Goal: Task Accomplishment & Management: Manage account settings

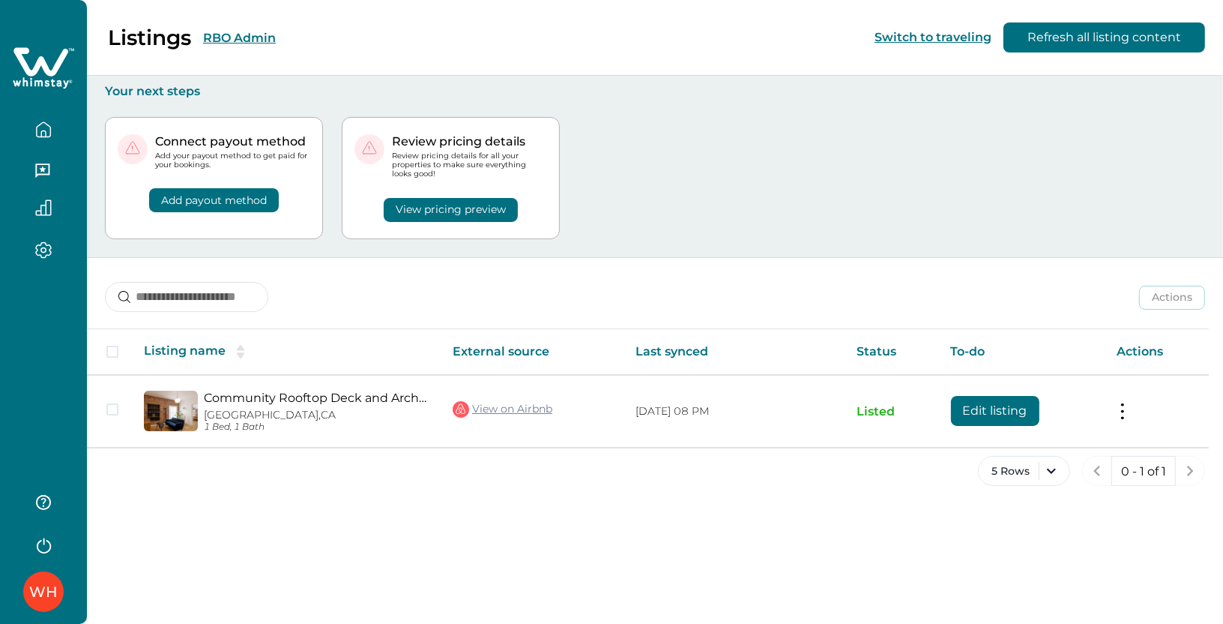
click at [227, 37] on button "RBO Admin" at bounding box center [239, 38] width 73 height 14
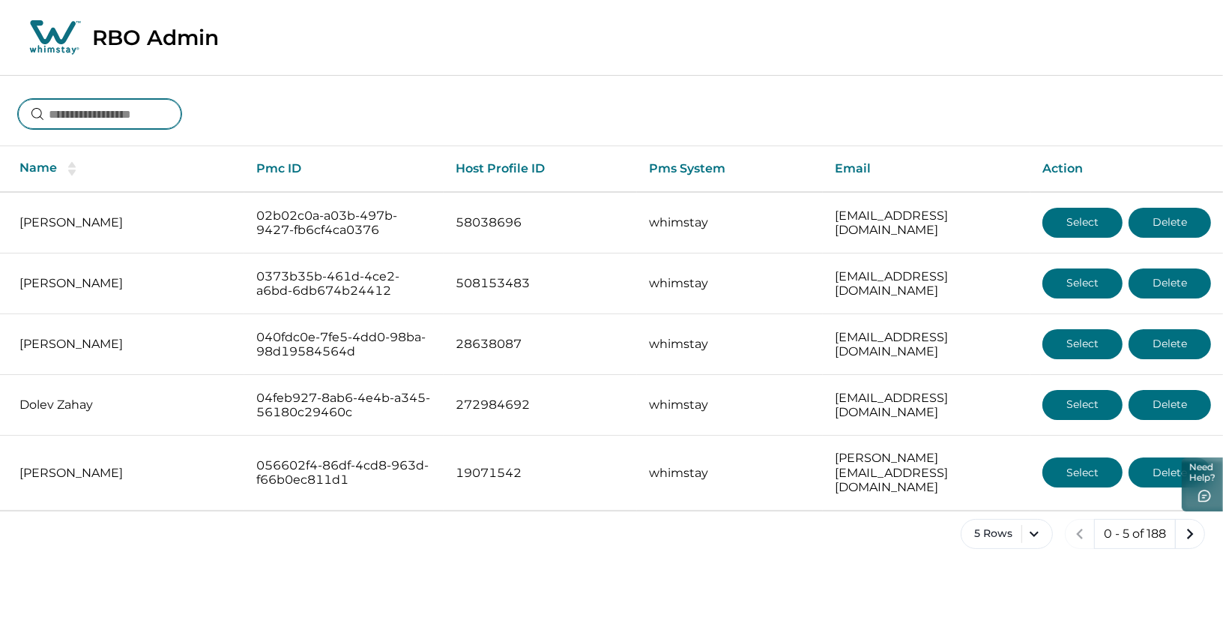
click at [129, 106] on input at bounding box center [99, 114] width 163 height 30
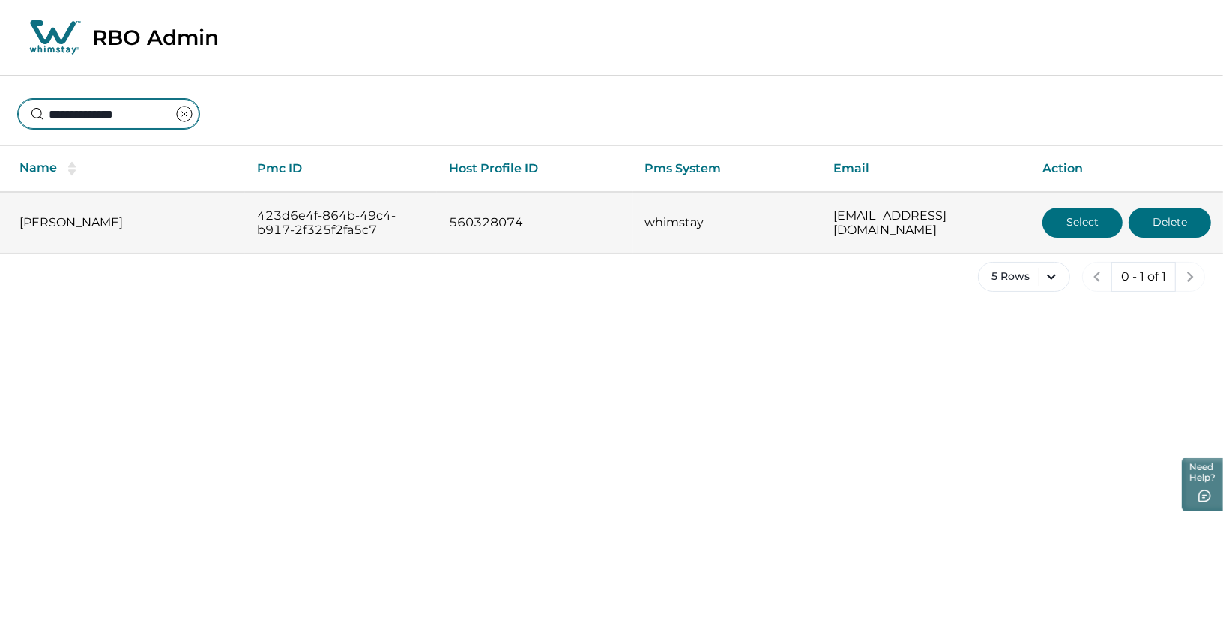
type input "**********"
click at [94, 222] on p "[PERSON_NAME]" at bounding box center [126, 222] width 214 height 15
click at [1078, 229] on button "Select" at bounding box center [1083, 223] width 80 height 30
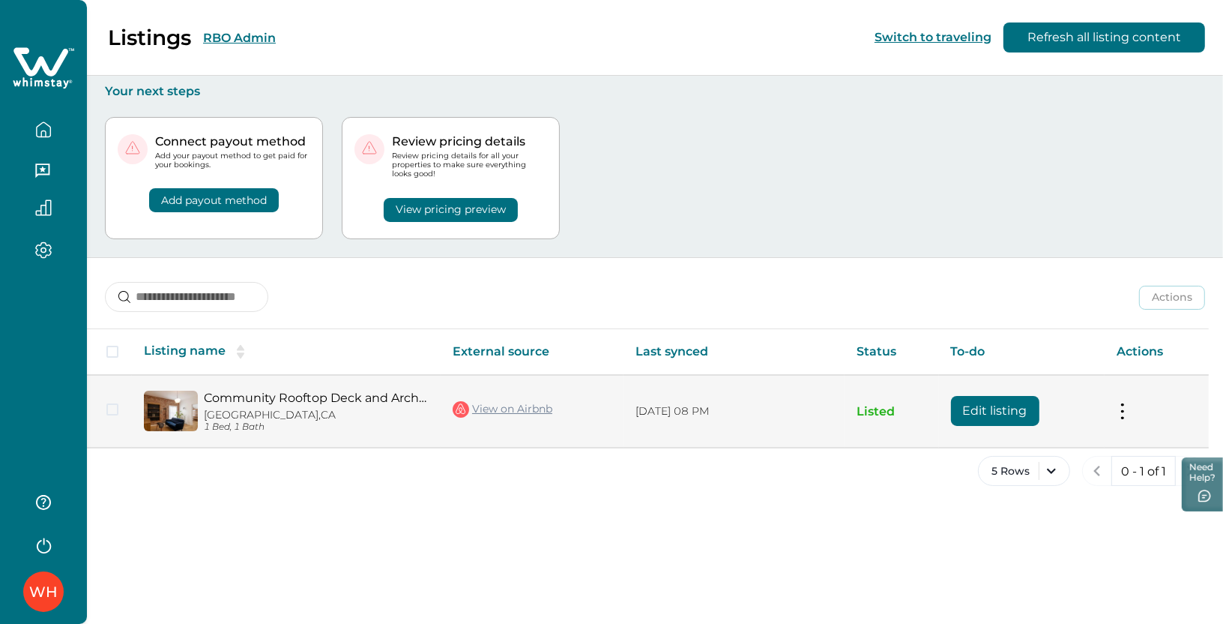
click at [262, 397] on link "Community Rooftop Deck and Architectural Details - Stunning Chic Retreat" at bounding box center [316, 397] width 225 height 14
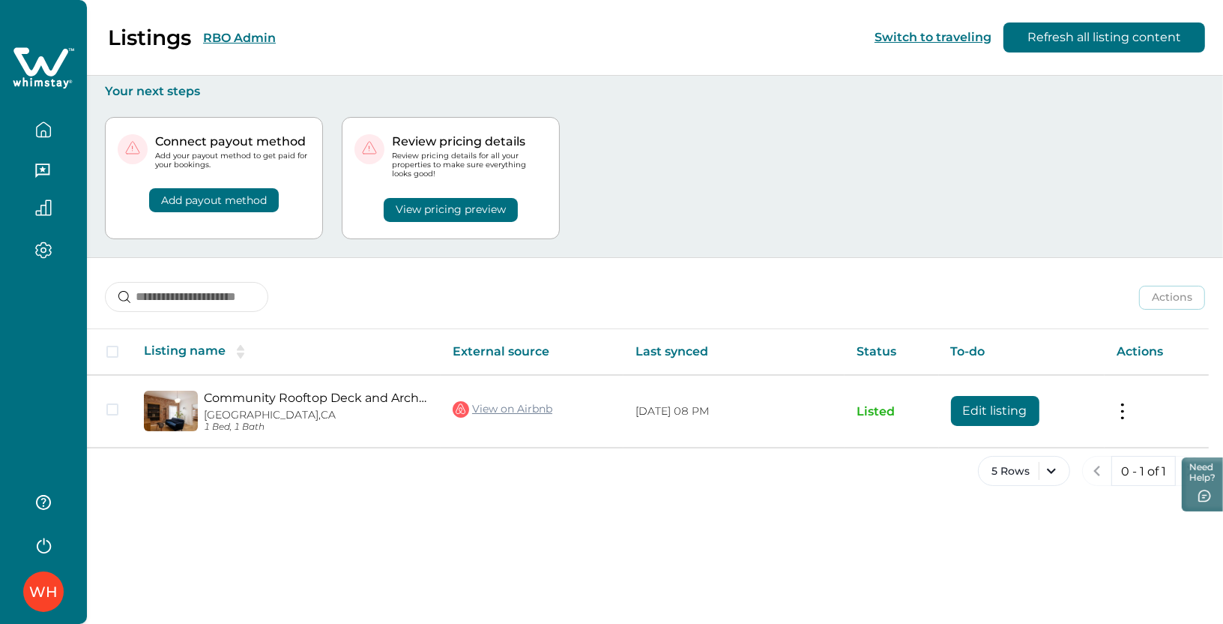
click at [218, 41] on button "RBO Admin" at bounding box center [239, 38] width 73 height 14
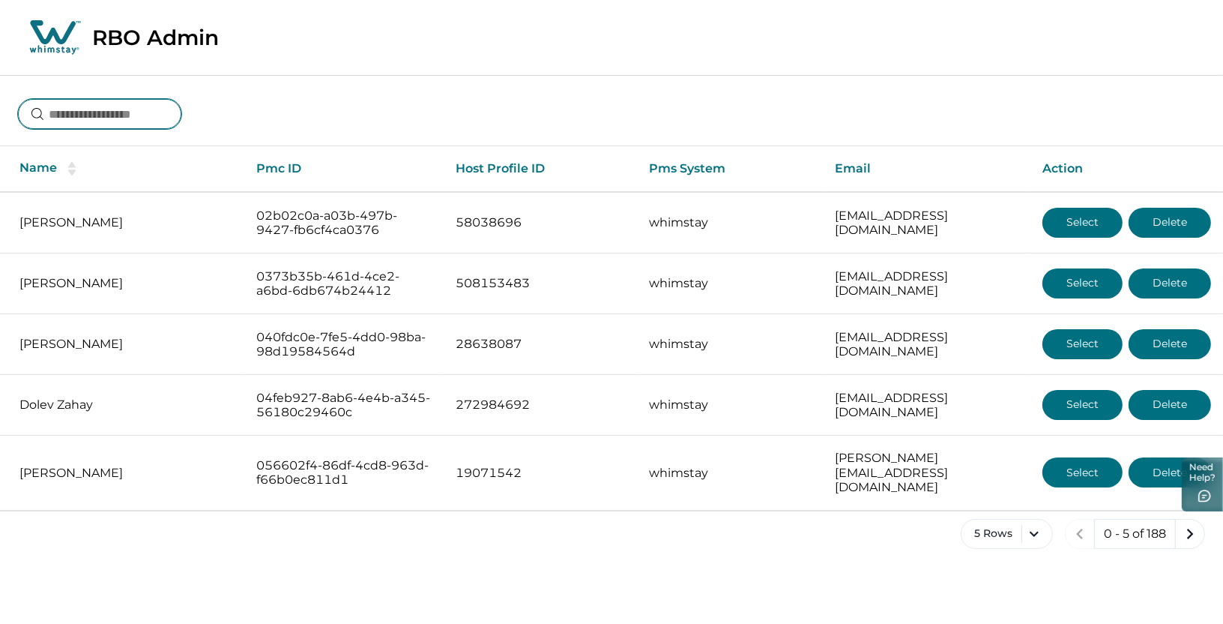
click at [98, 115] on input at bounding box center [99, 114] width 163 height 30
type input "**********"
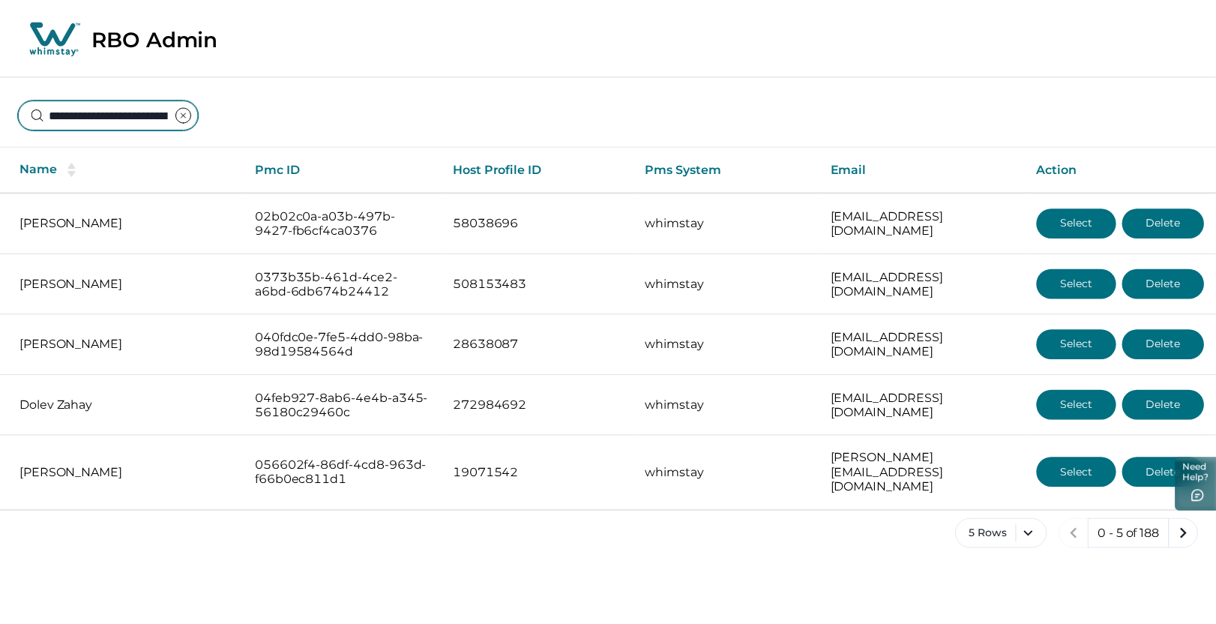
scroll to position [0, 84]
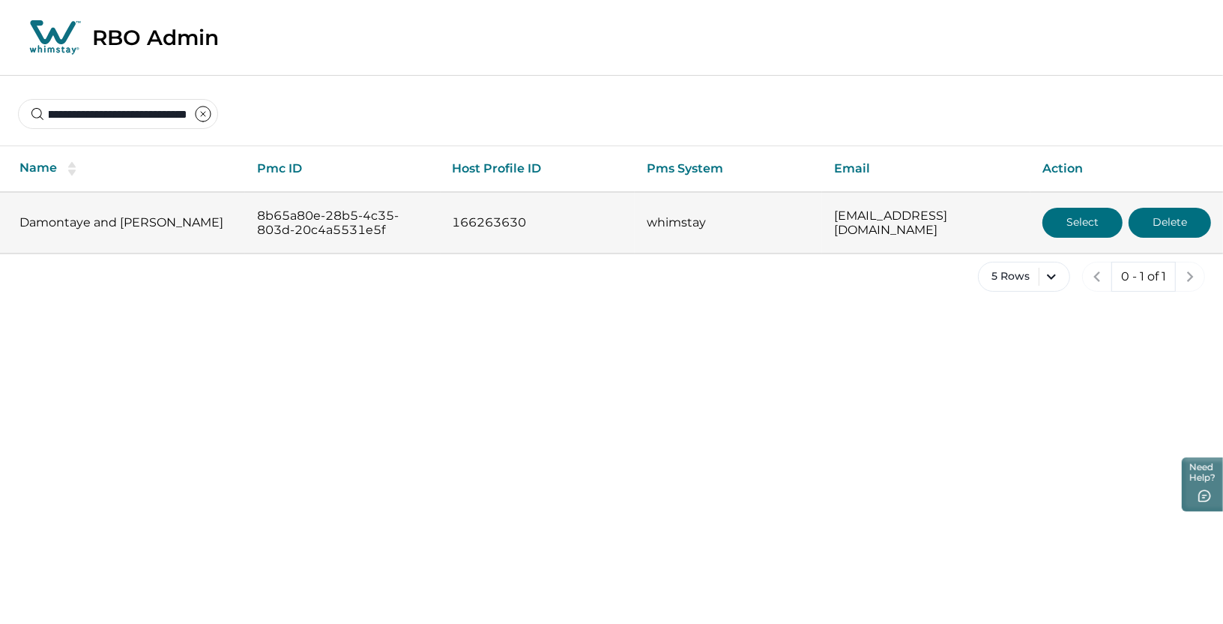
click at [1075, 227] on button "Select" at bounding box center [1083, 223] width 80 height 30
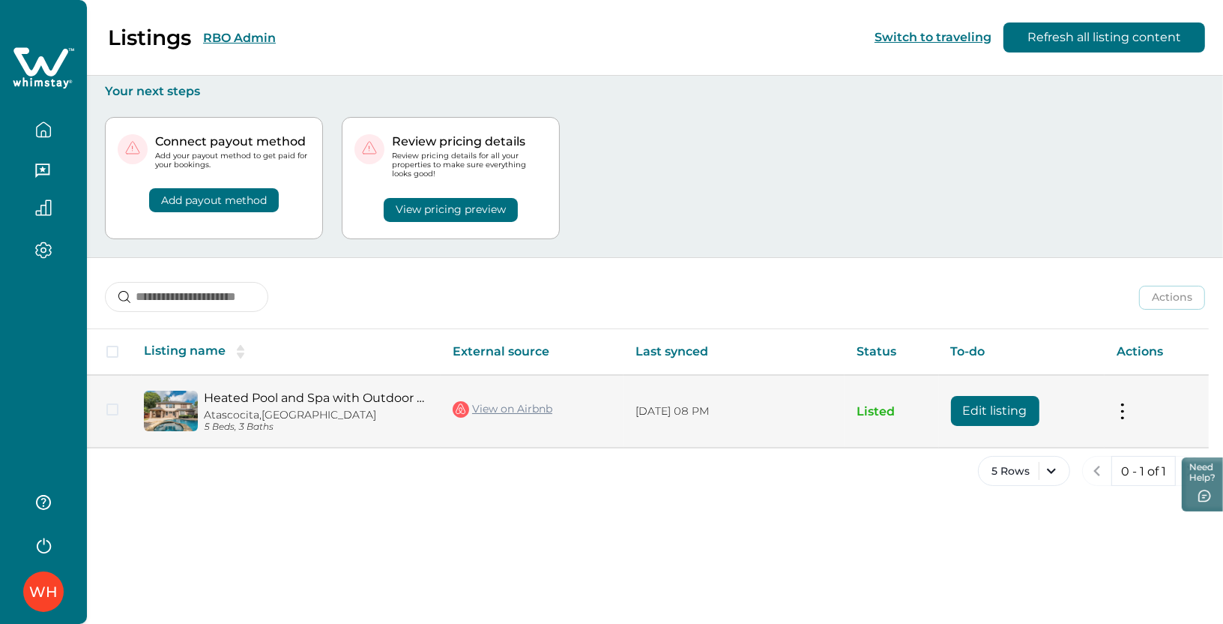
click at [267, 393] on link "Heated Pool and Spa with Outdoor Space - Stunning Retreat" at bounding box center [316, 397] width 225 height 14
click at [496, 411] on link "View on Airbnb" at bounding box center [503, 408] width 100 height 19
click at [991, 408] on button "Edit listing" at bounding box center [995, 411] width 88 height 30
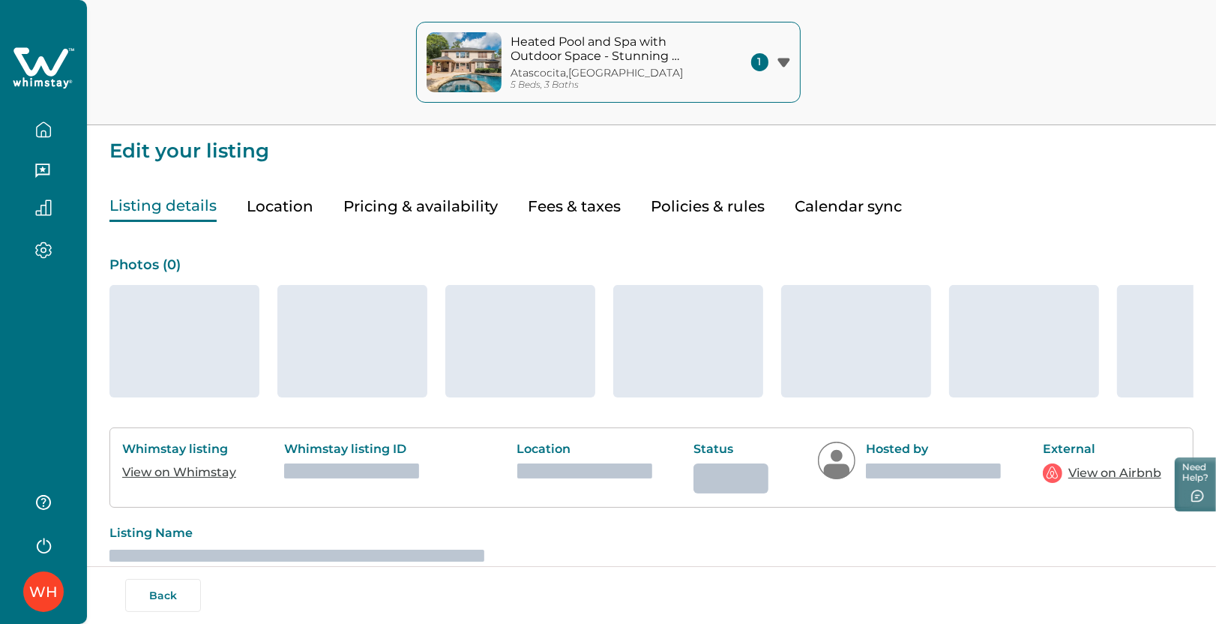
type input "**"
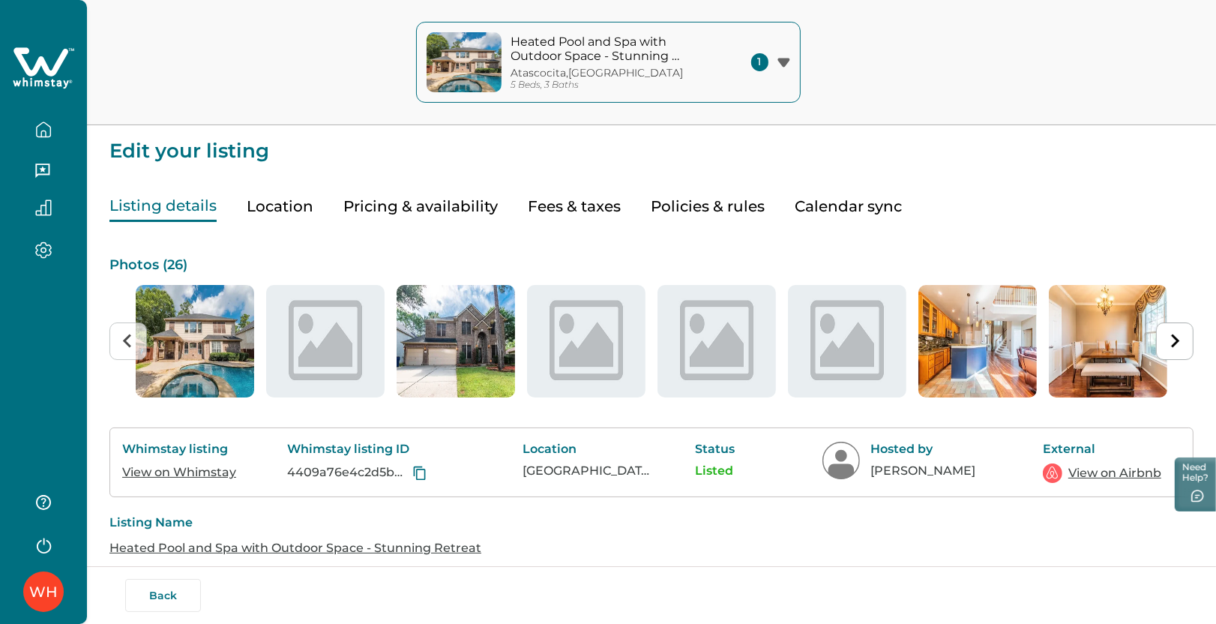
click at [421, 209] on button "Pricing & availability" at bounding box center [420, 206] width 154 height 31
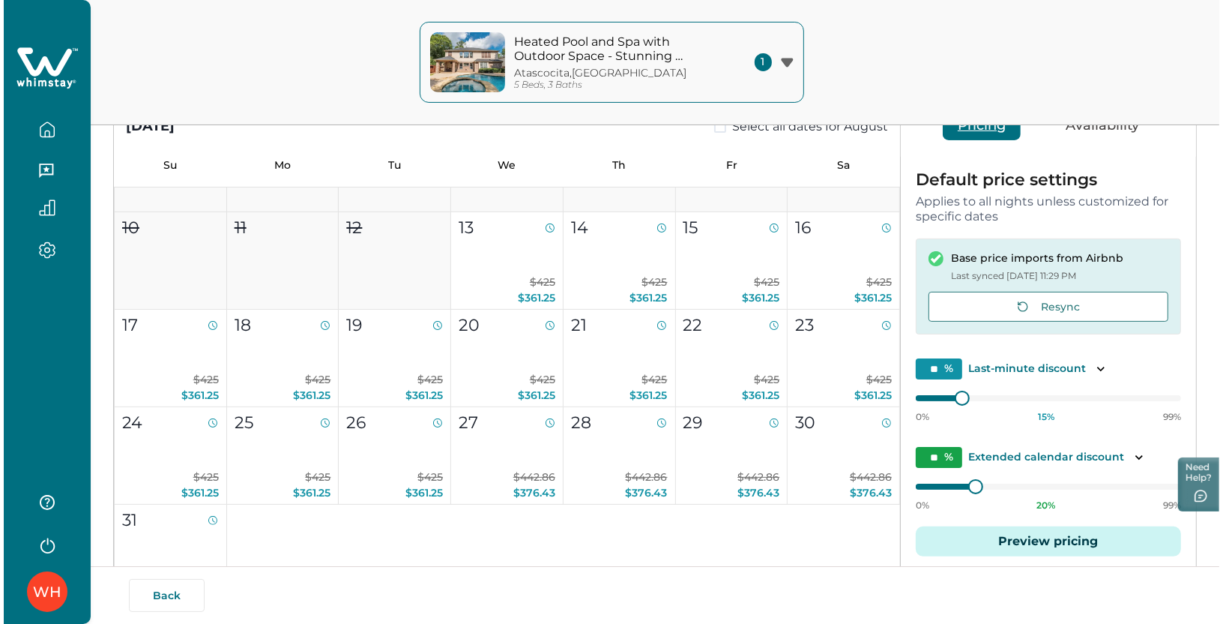
scroll to position [294, 0]
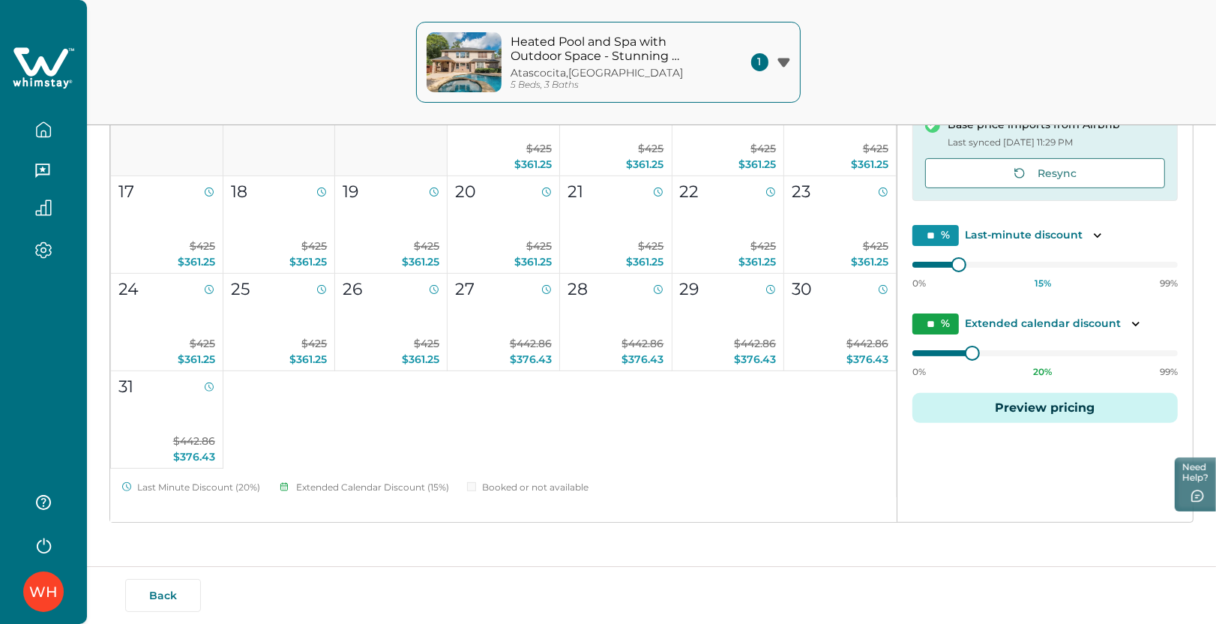
click at [1031, 410] on button "Preview pricing" at bounding box center [1044, 408] width 265 height 30
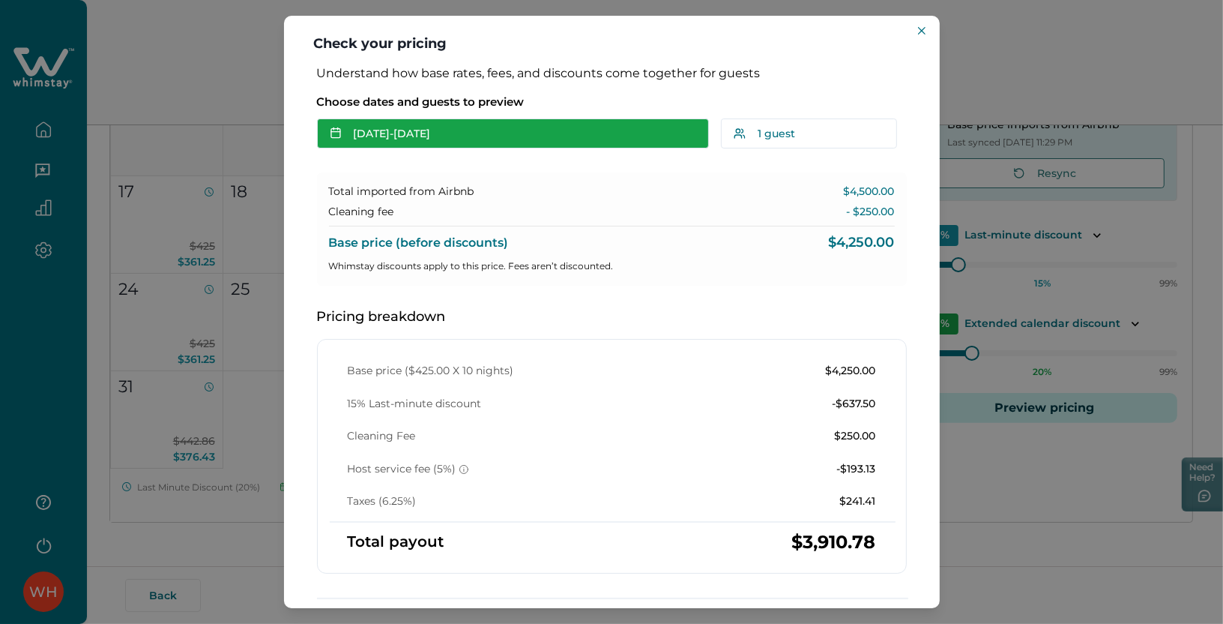
click at [370, 135] on button "[DATE] - [DATE]" at bounding box center [513, 133] width 392 height 30
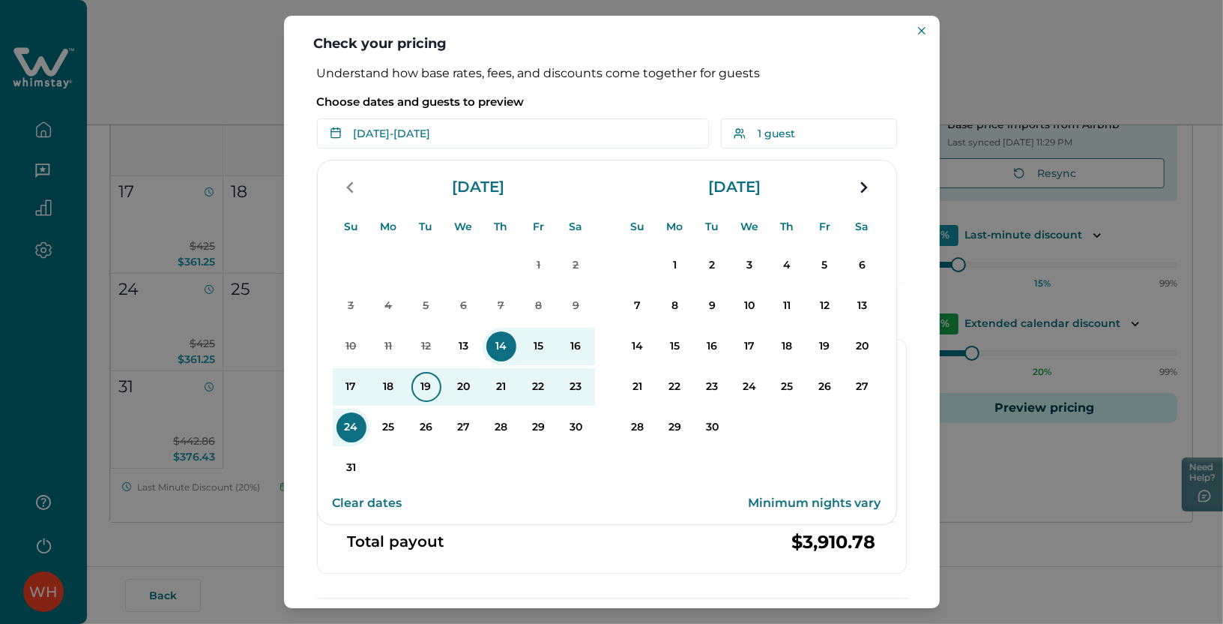
click at [423, 387] on p "19" at bounding box center [426, 387] width 30 height 30
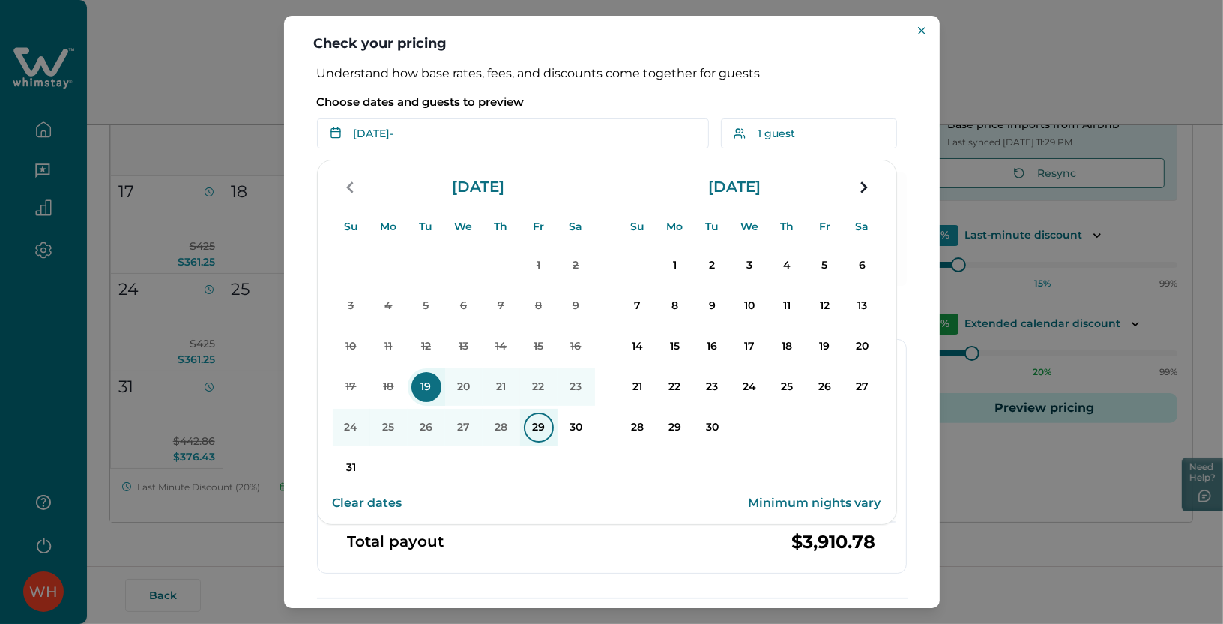
click at [532, 424] on p "29" at bounding box center [539, 427] width 30 height 30
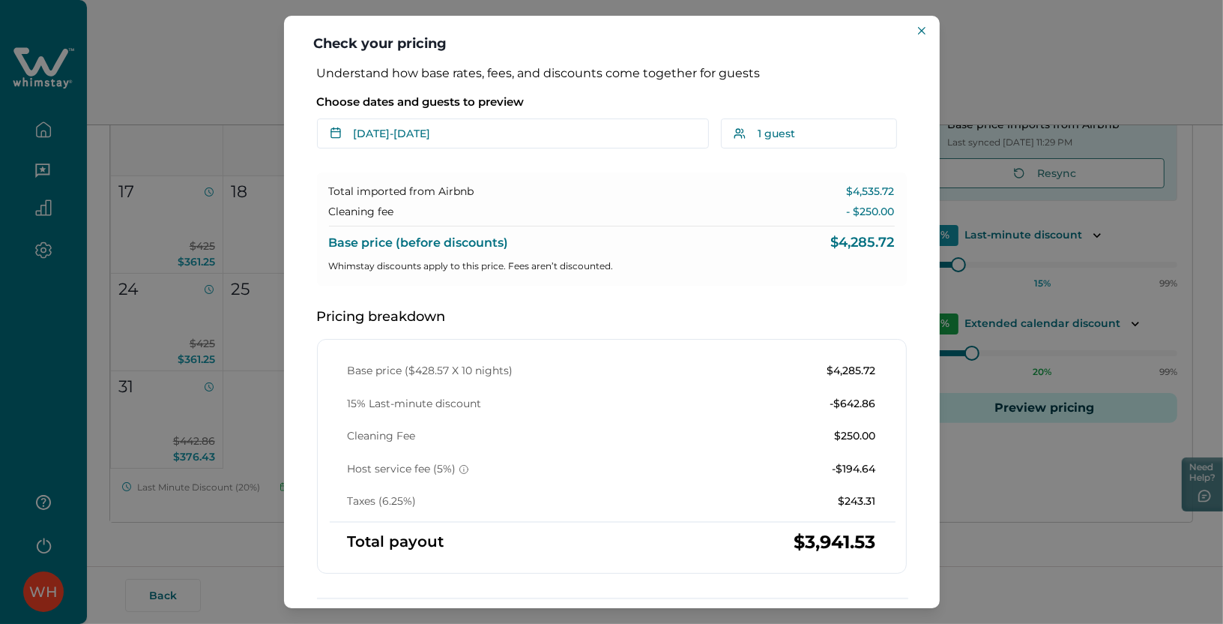
scroll to position [17, 0]
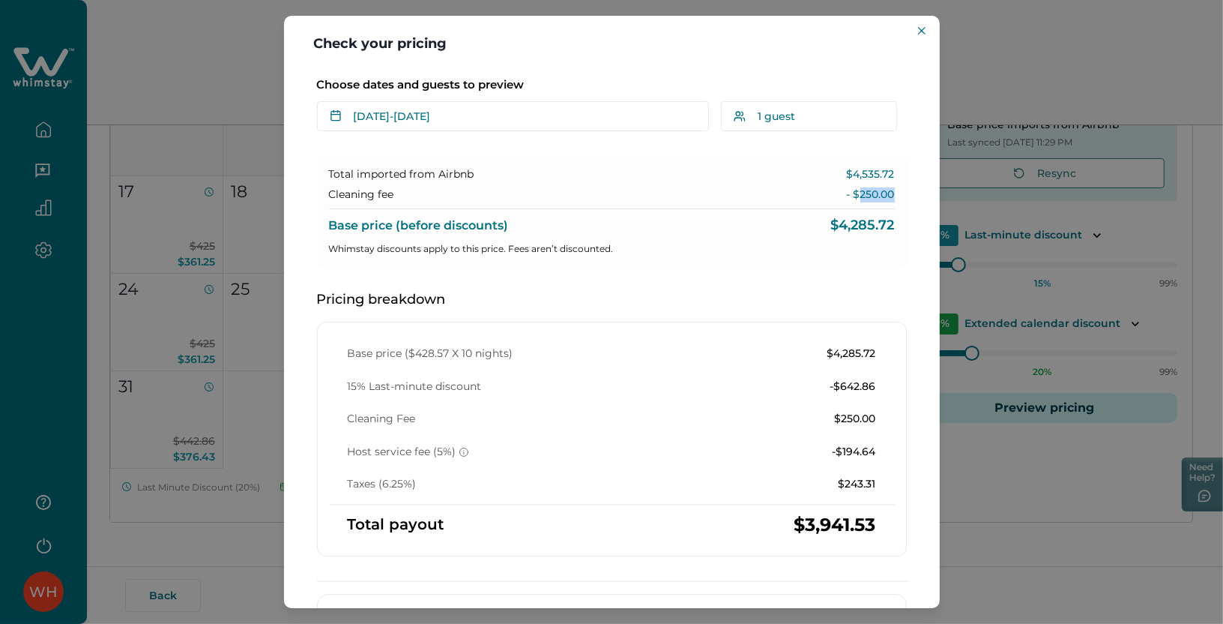
drag, startPoint x: 852, startPoint y: 190, endPoint x: 891, endPoint y: 200, distance: 40.4
click at [891, 200] on div "Total imported from Airbnb $4,535.72 Cleaning fee - $250.00 Base price (before …" at bounding box center [612, 211] width 590 height 113
copy p "250.00"
click at [922, 28] on icon "Close" at bounding box center [921, 30] width 7 height 7
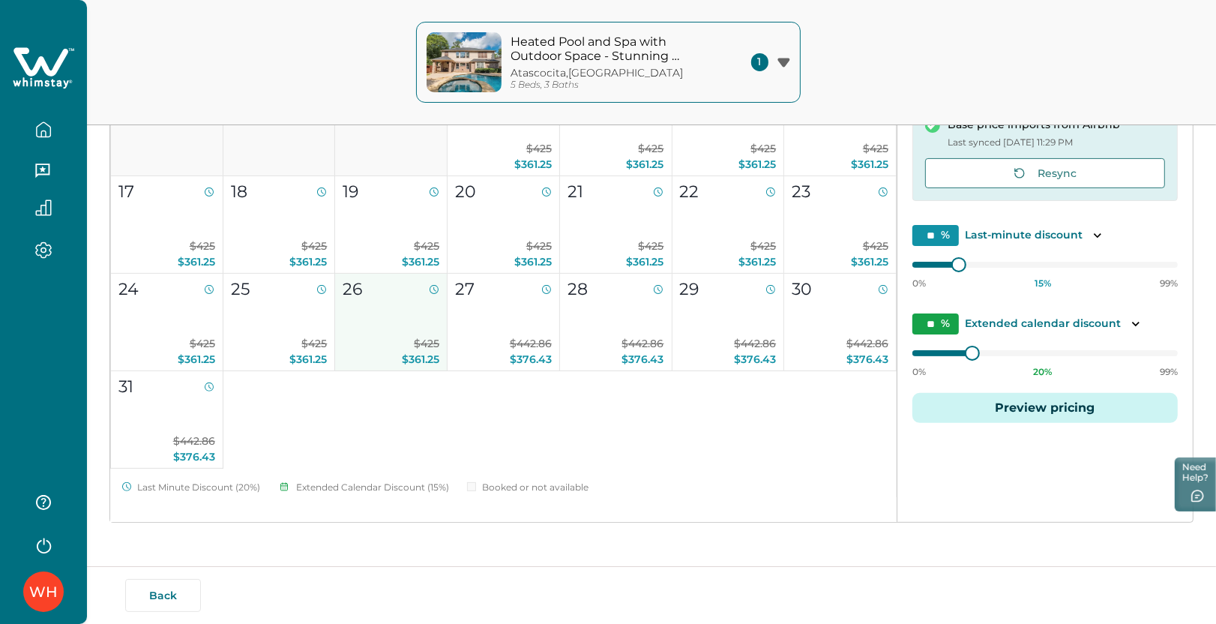
scroll to position [0, 0]
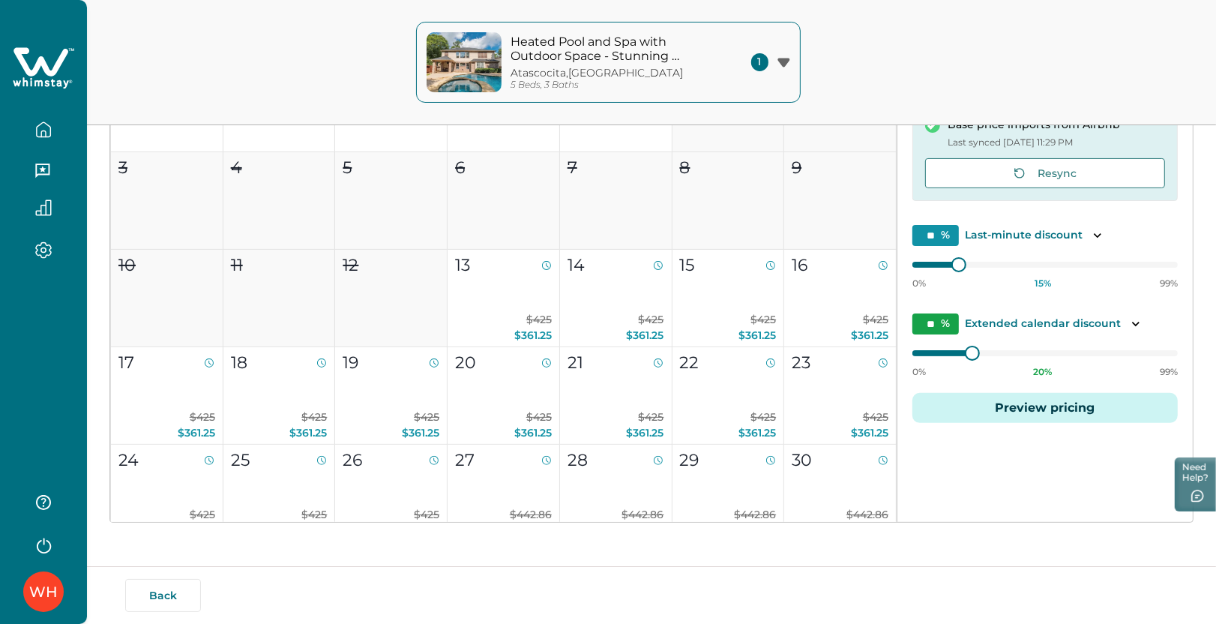
click at [46, 128] on icon "button" at bounding box center [43, 129] width 16 height 16
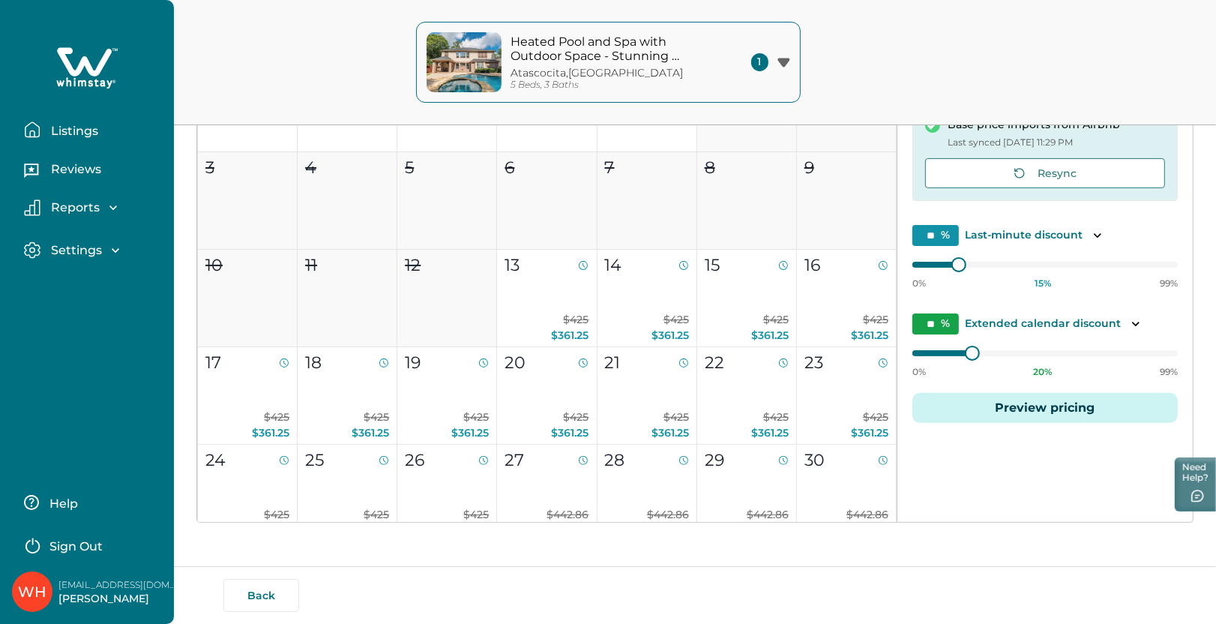
click at [70, 130] on p "Listings" at bounding box center [72, 131] width 52 height 15
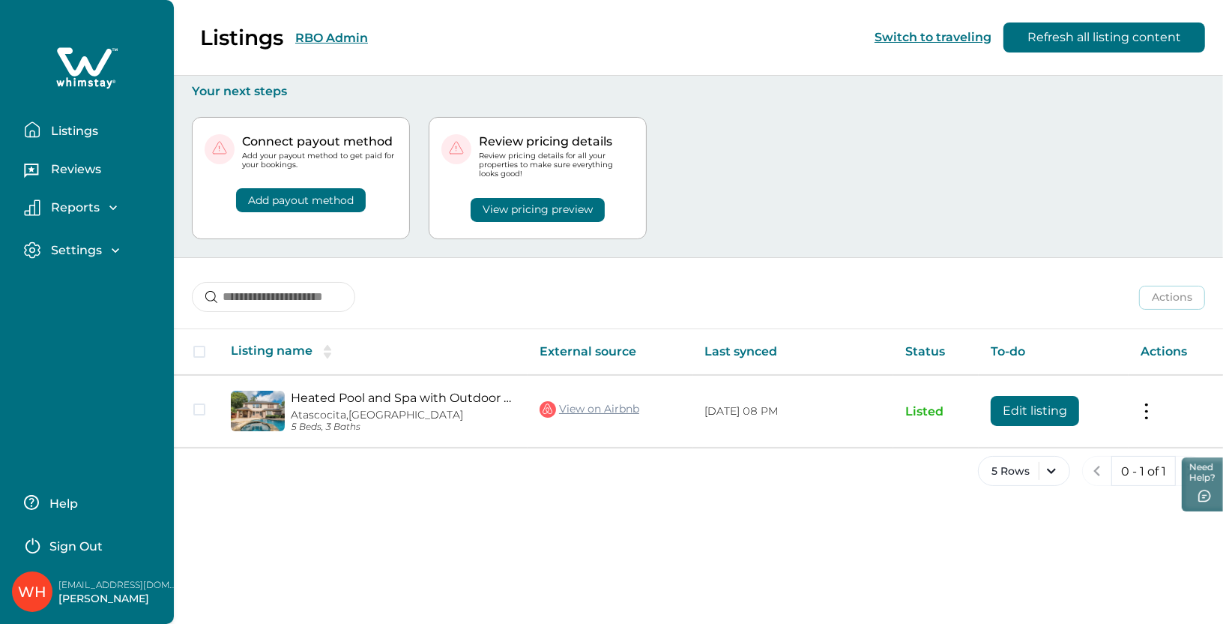
click at [343, 37] on div "Listings RBO Admin Switch to traveling Refresh all listing content" at bounding box center [611, 38] width 1223 height 76
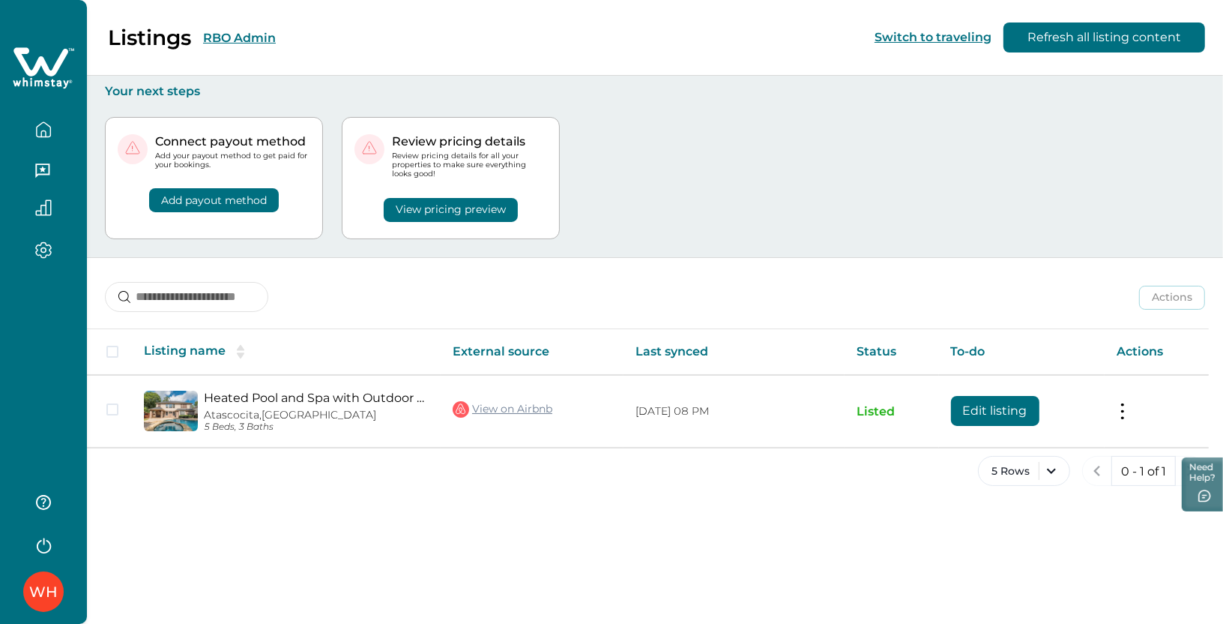
click at [247, 36] on button "RBO Admin" at bounding box center [239, 38] width 73 height 14
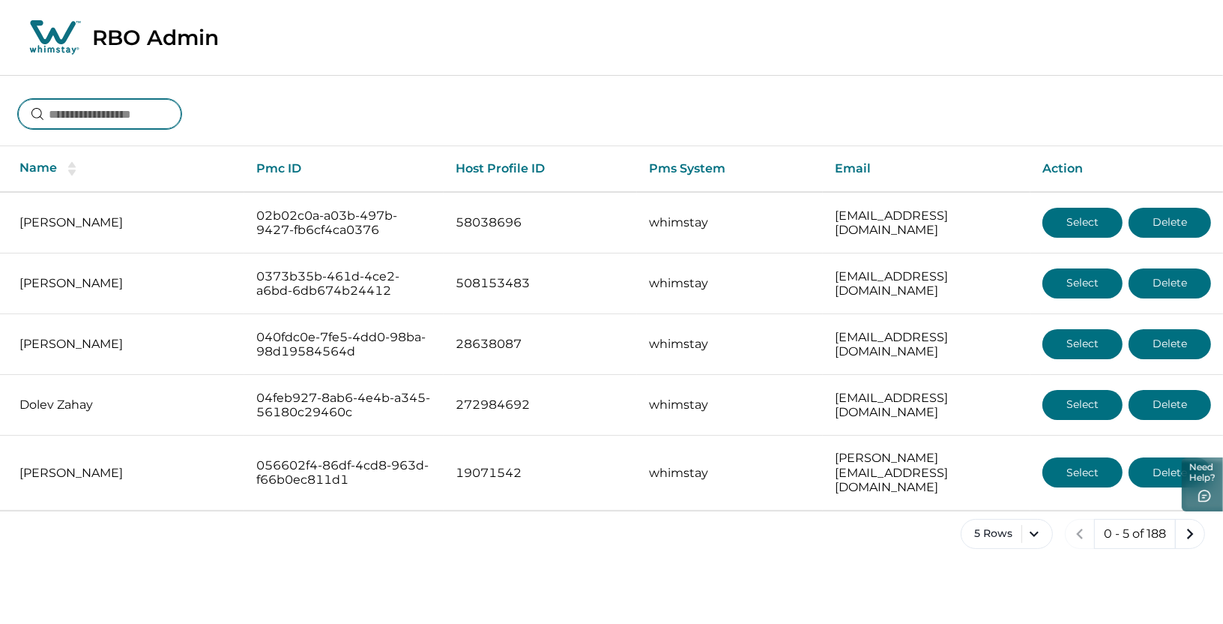
click at [120, 112] on input at bounding box center [99, 114] width 163 height 30
type input "**********"
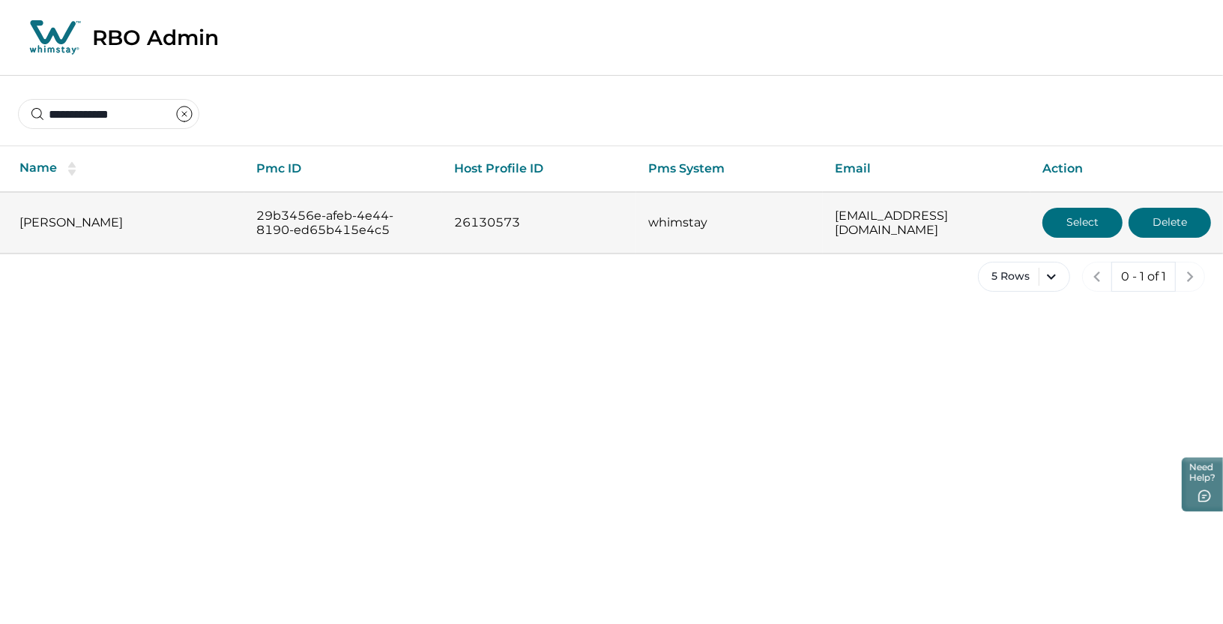
click at [1066, 226] on button "Select" at bounding box center [1083, 223] width 80 height 30
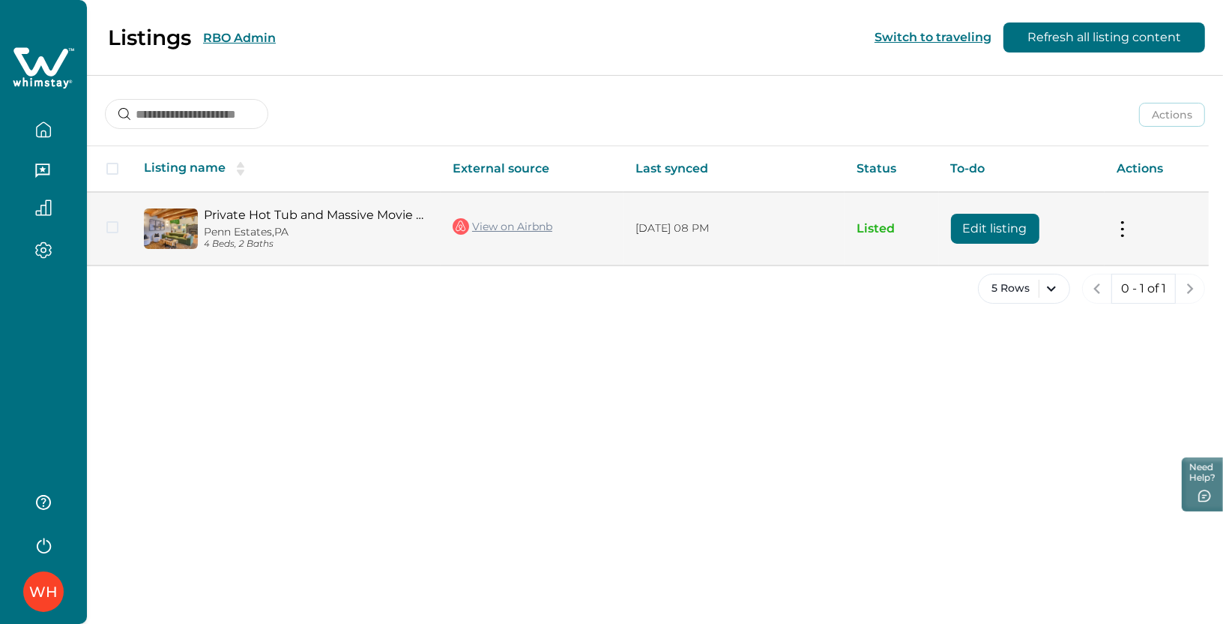
click at [500, 229] on link "View on Airbnb" at bounding box center [503, 226] width 100 height 19
click at [332, 210] on link "Private Hot Tub and Massive Movie Screen - Stunning Themed Oasis" at bounding box center [316, 215] width 225 height 14
click at [983, 234] on button "Edit listing" at bounding box center [995, 229] width 88 height 30
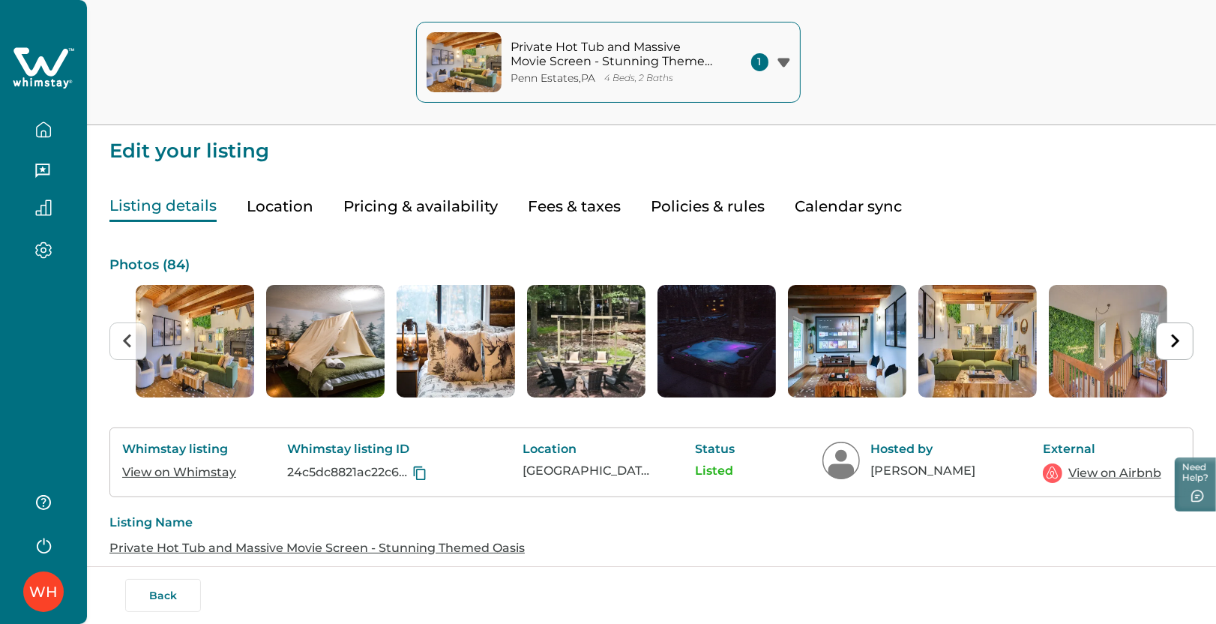
click at [431, 213] on button "Pricing & availability" at bounding box center [420, 206] width 154 height 31
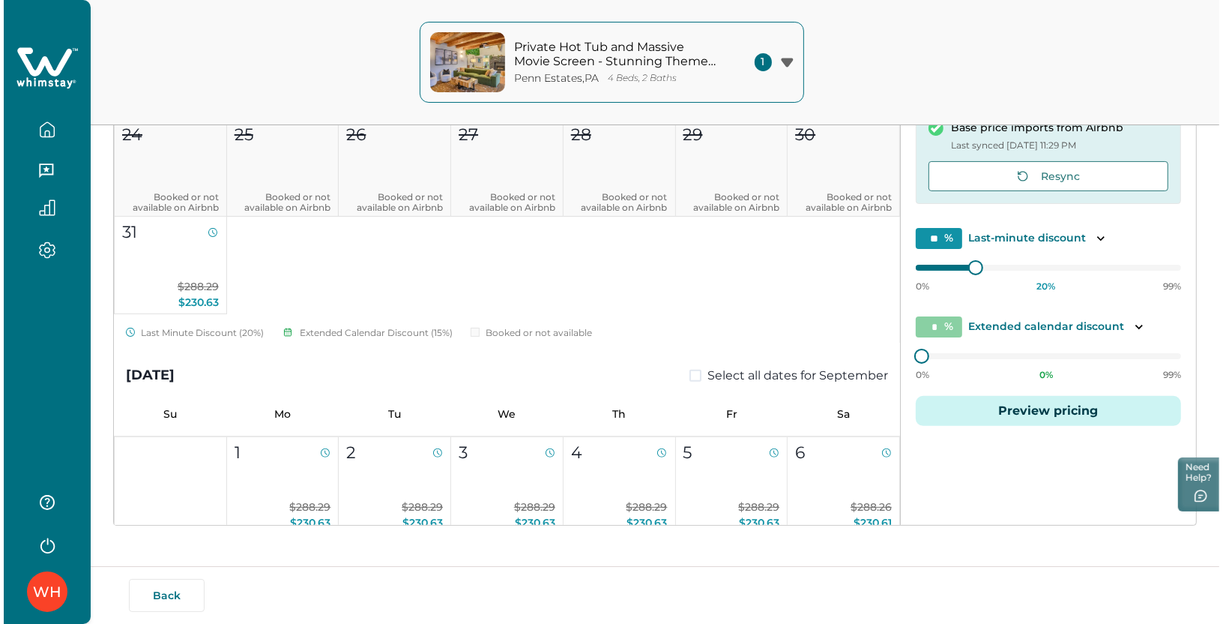
scroll to position [294, 0]
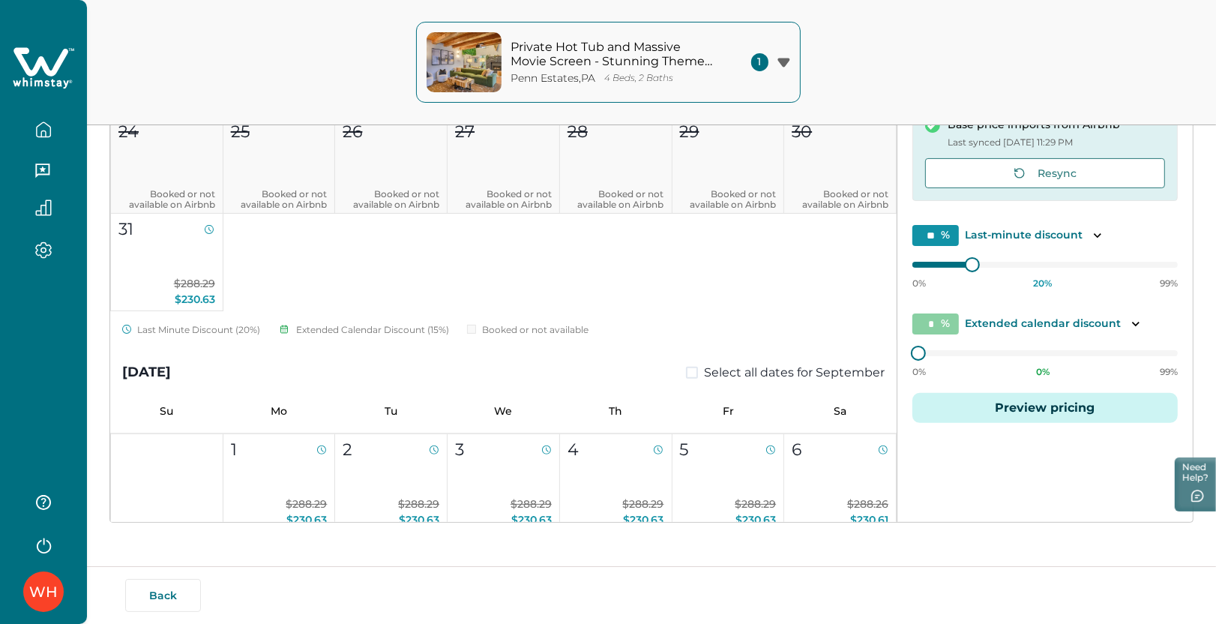
click at [1000, 410] on button "Preview pricing" at bounding box center [1044, 408] width 265 height 30
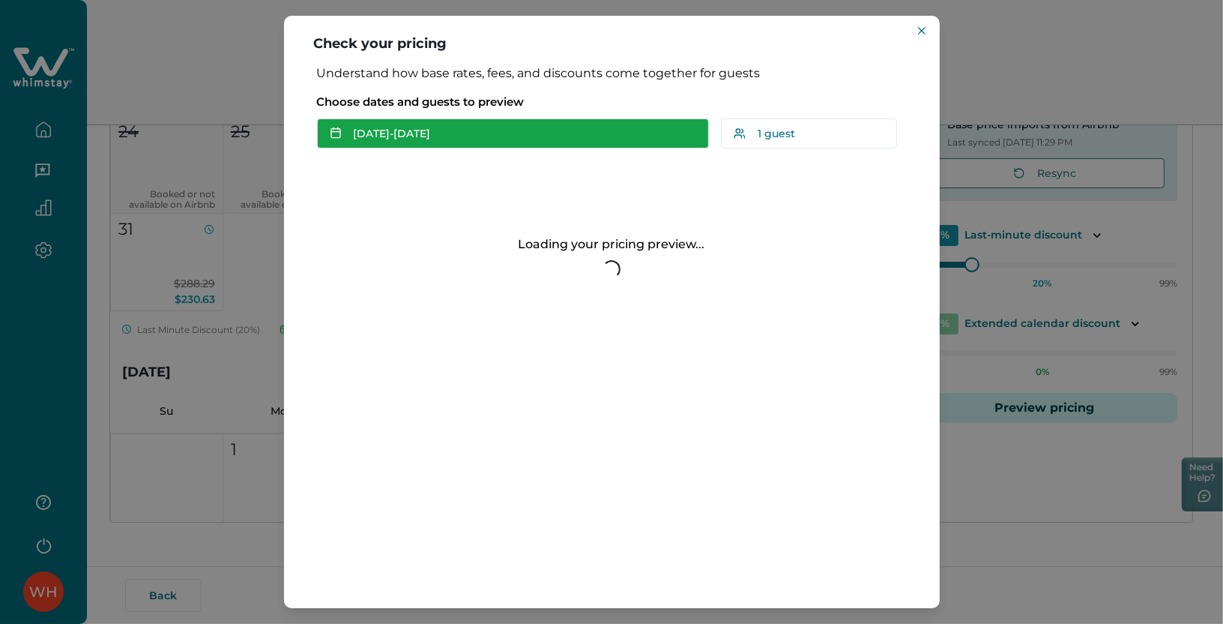
click at [399, 133] on button "[DATE] - [DATE]" at bounding box center [513, 133] width 392 height 30
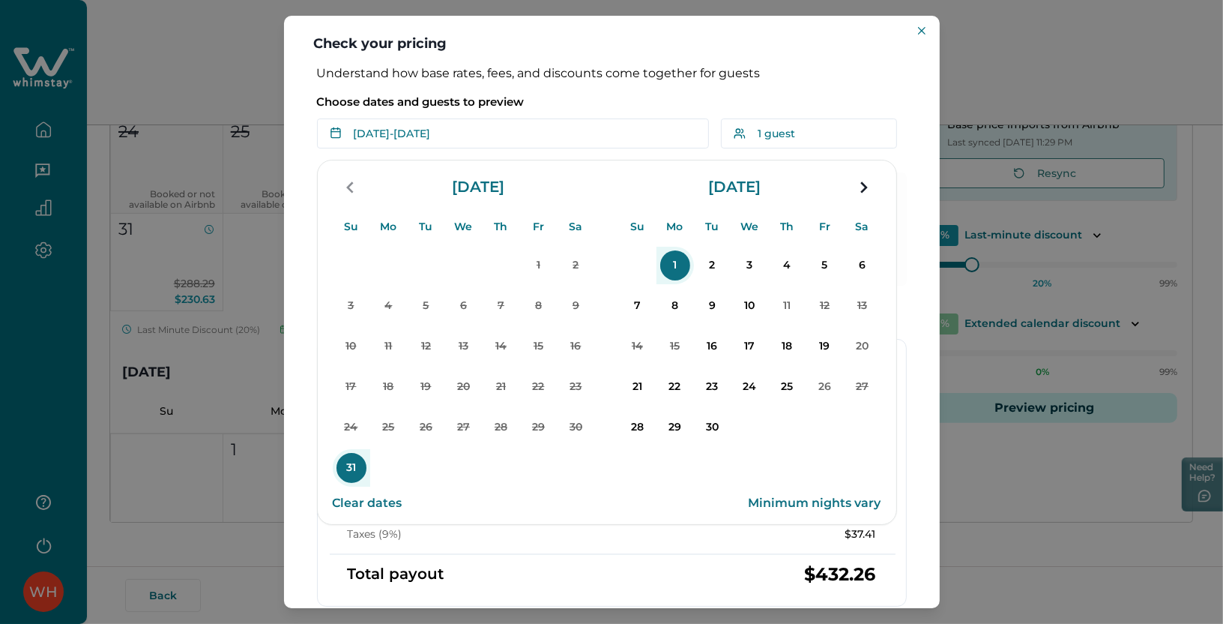
click at [337, 473] on p "31" at bounding box center [352, 468] width 30 height 30
click at [866, 262] on p "6" at bounding box center [863, 265] width 30 height 30
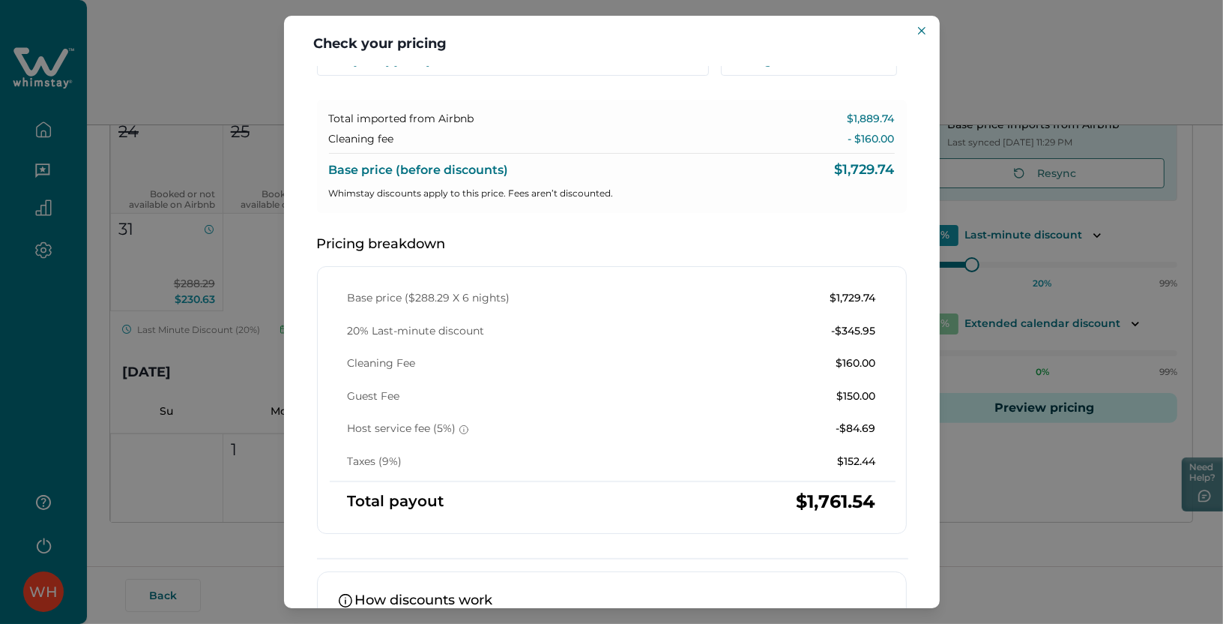
scroll to position [0, 0]
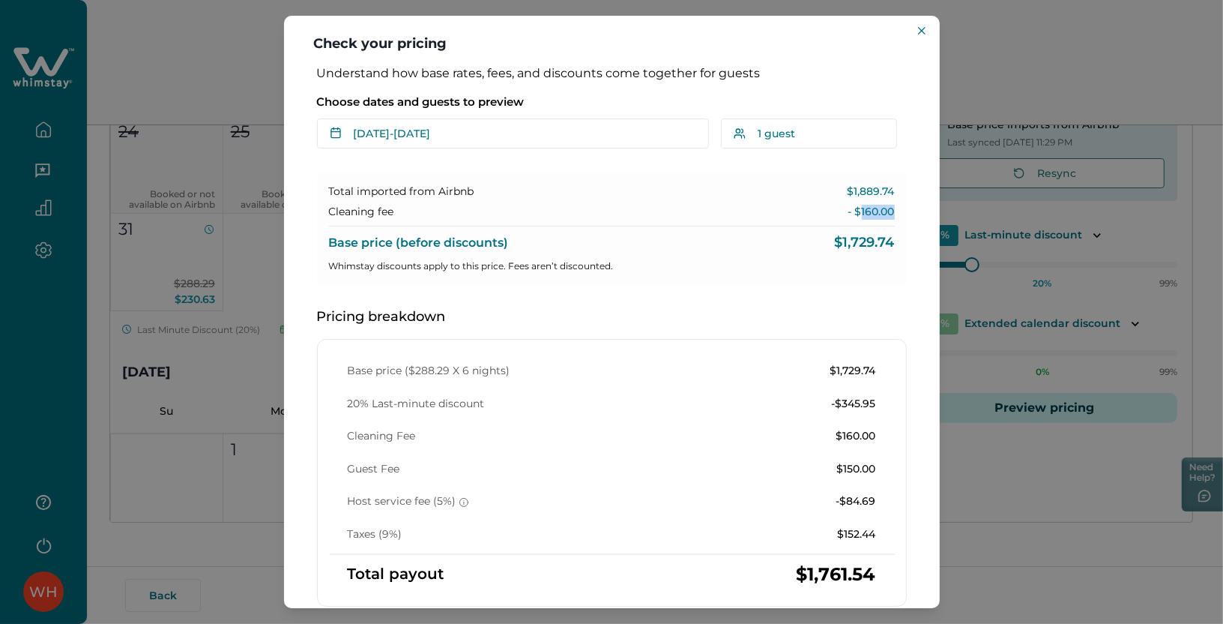
drag, startPoint x: 854, startPoint y: 213, endPoint x: 887, endPoint y: 214, distance: 33.0
click at [887, 214] on div "Total imported from Airbnb $1,889.74 Cleaning fee - $160.00 Base price (before …" at bounding box center [612, 228] width 590 height 113
copy p "160.00"
